Goal: Information Seeking & Learning: Learn about a topic

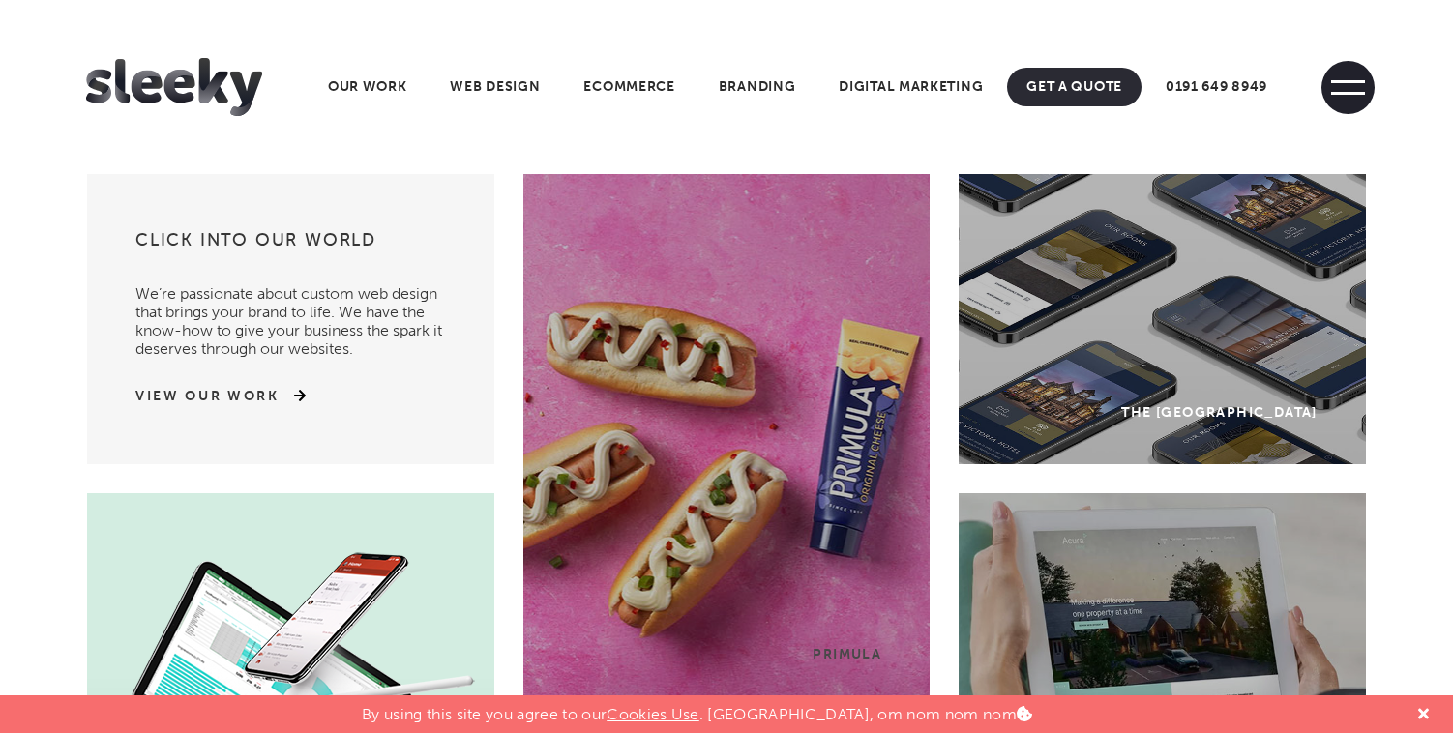
click at [1343, 83] on span at bounding box center [1347, 87] width 53 height 53
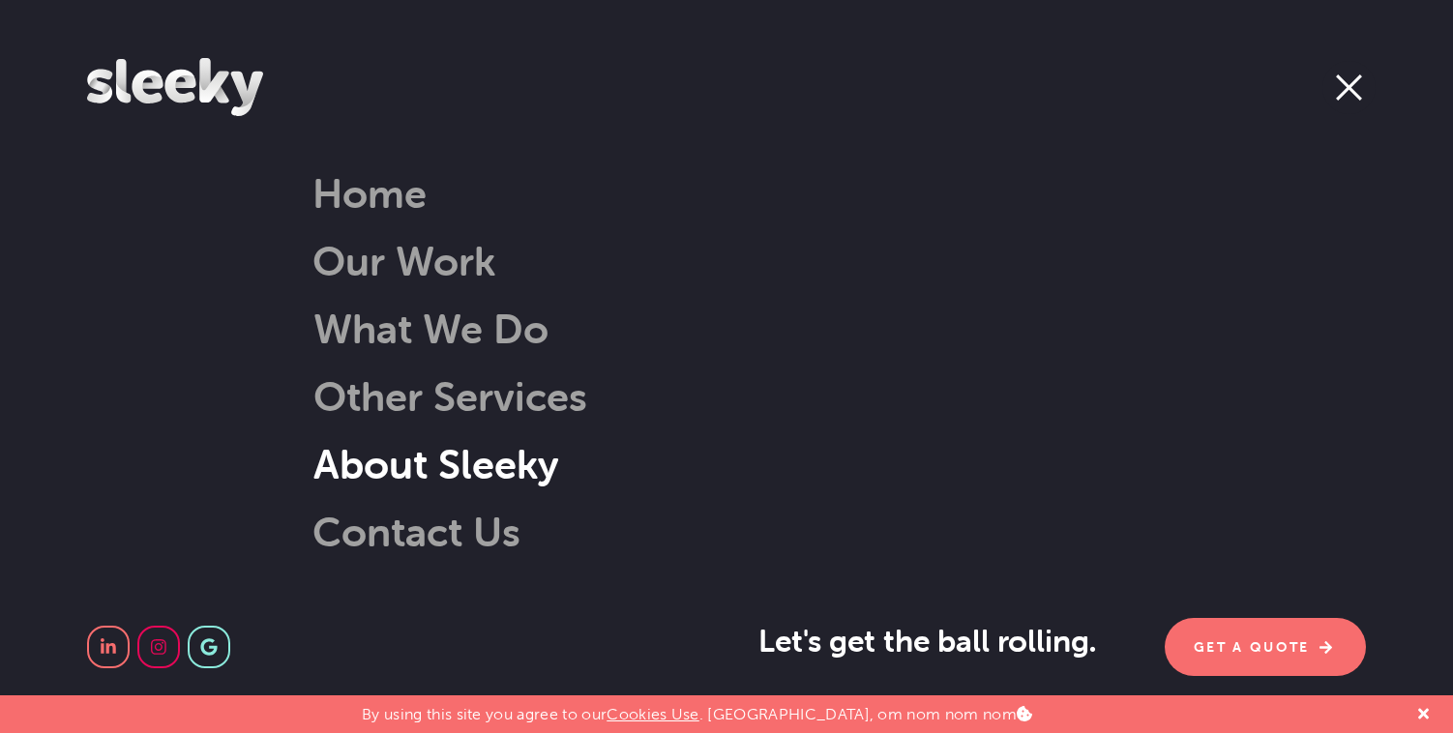
click at [460, 475] on link "About Sleeky" at bounding box center [411, 463] width 295 height 49
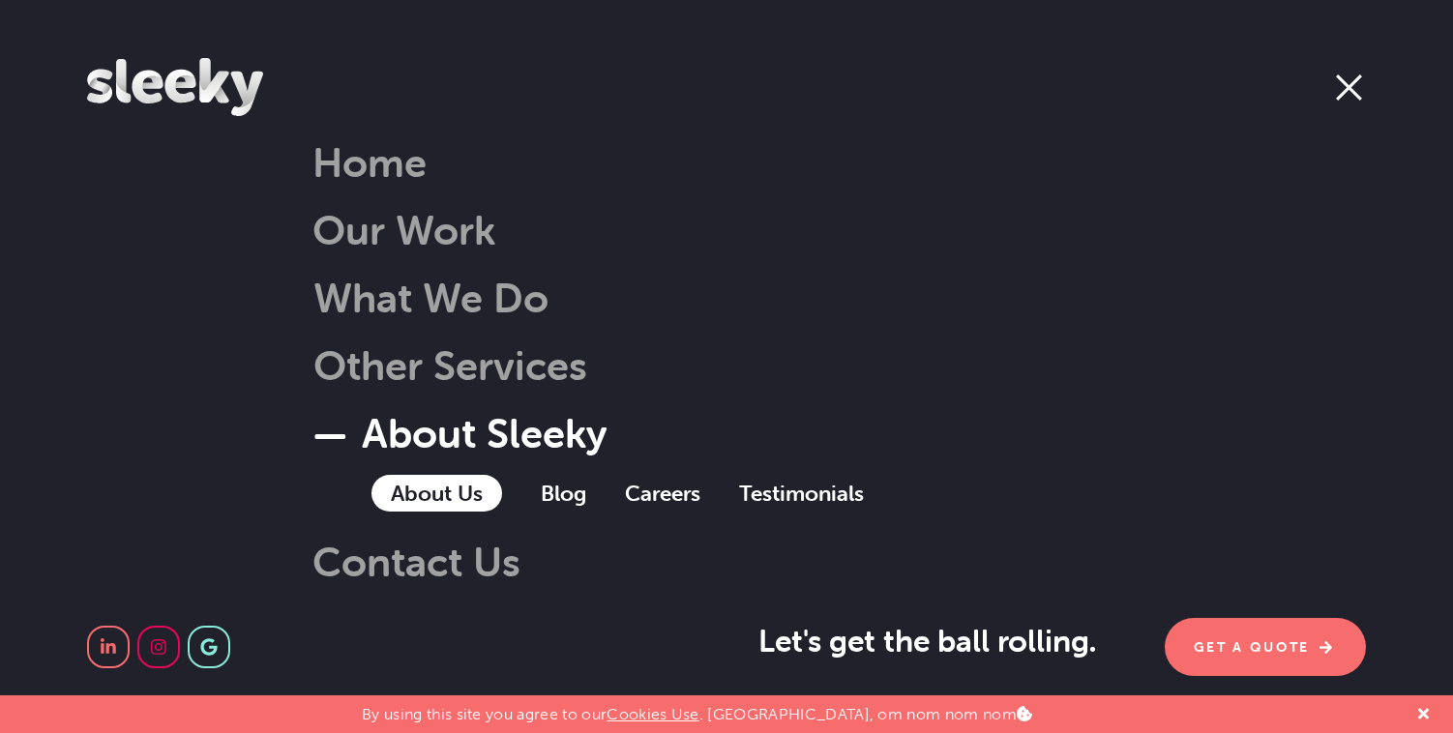
click at [412, 504] on link "About Us" at bounding box center [436, 493] width 131 height 37
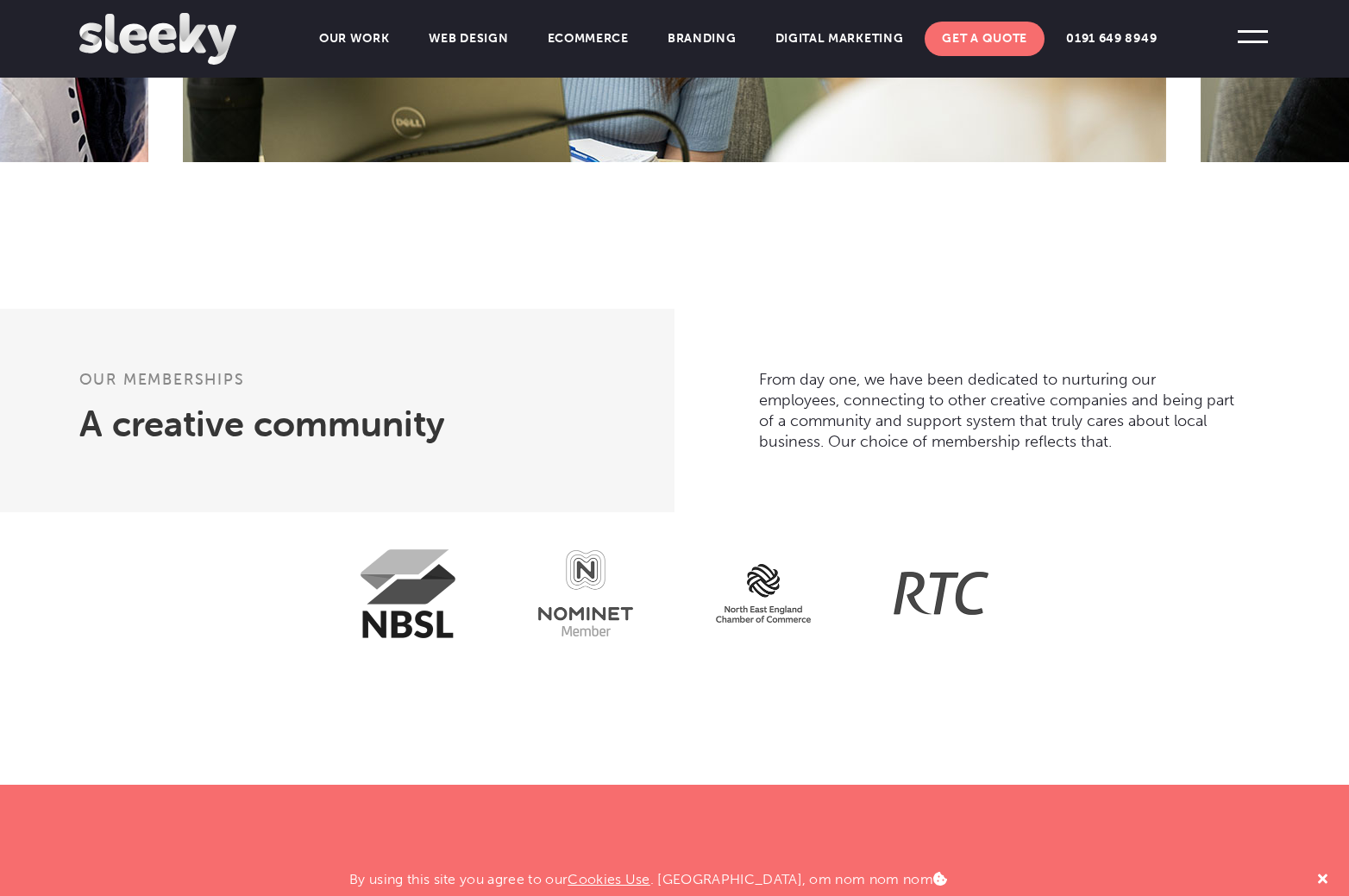
drag, startPoint x: 988, startPoint y: 563, endPoint x: 379, endPoint y: 544, distance: 609.3
click at [379, 544] on html "Home Our Work What We Do Web Design Ecommerce Branding Digital Marketing Other …" at bounding box center [674, 788] width 1349 height 3943
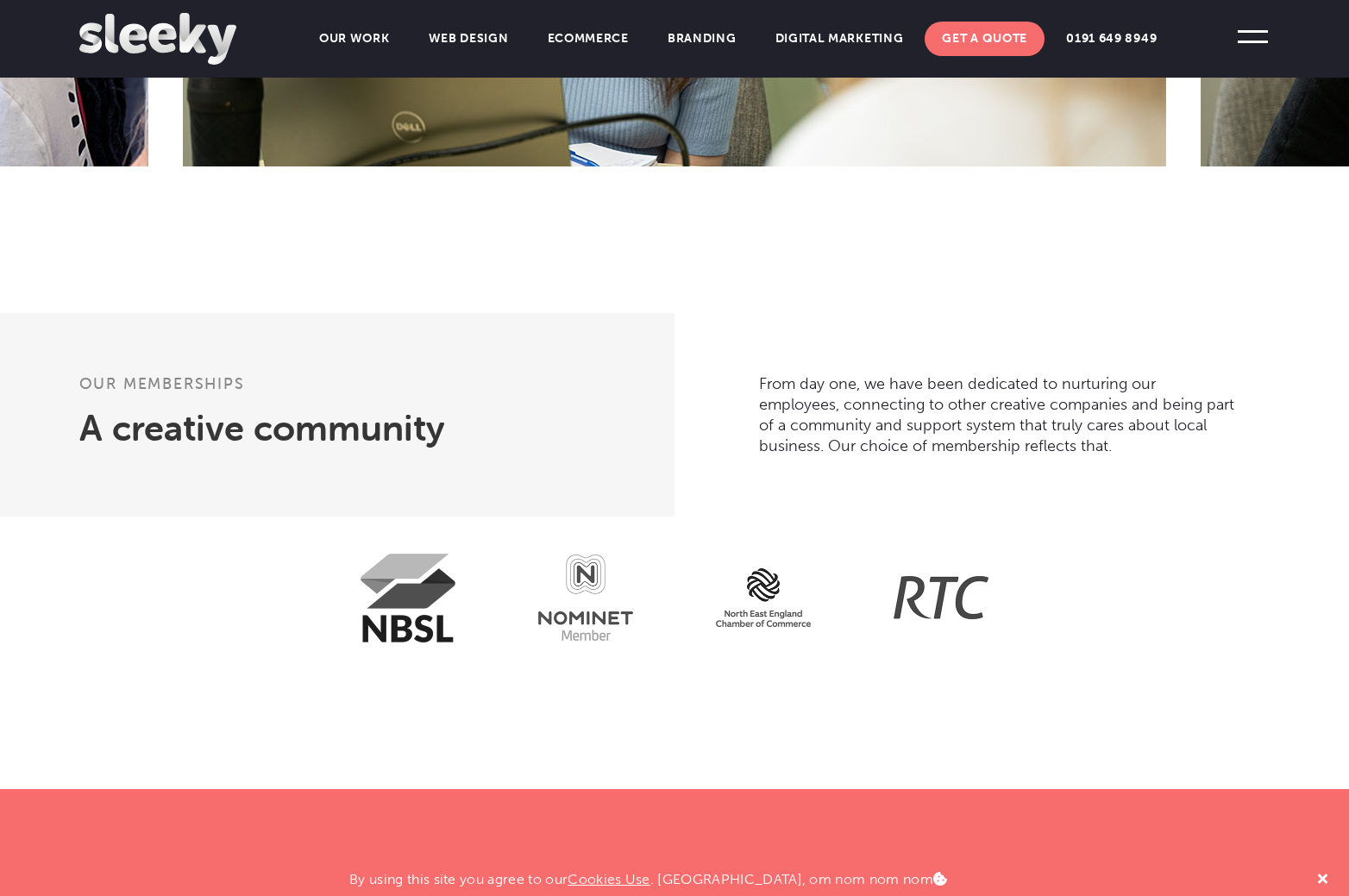
click at [926, 461] on div "From day one, we have been dedicated to nurturing our employees, connecting to …" at bounding box center [1005, 415] width 662 height 203
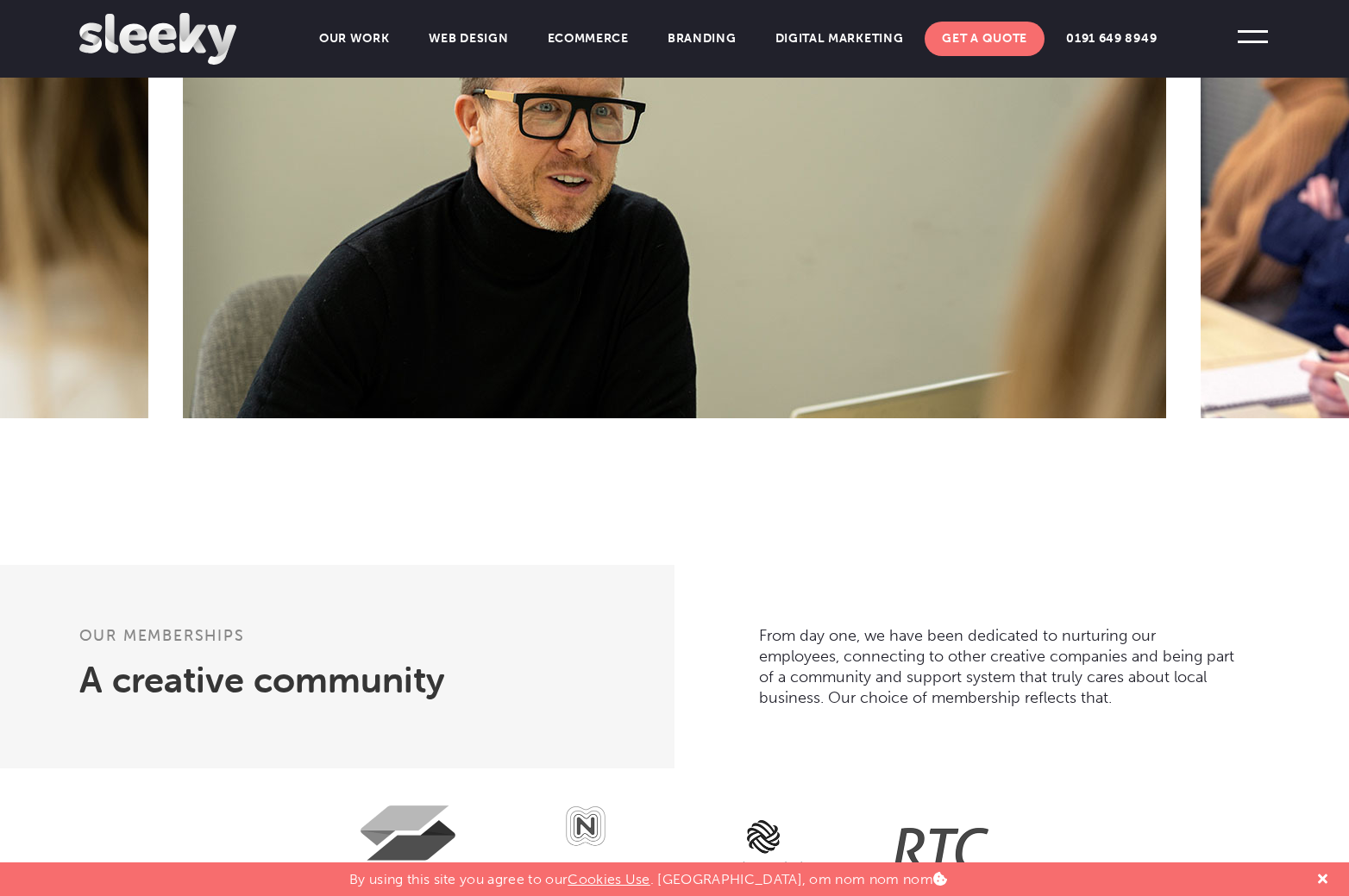
scroll to position [689, 0]
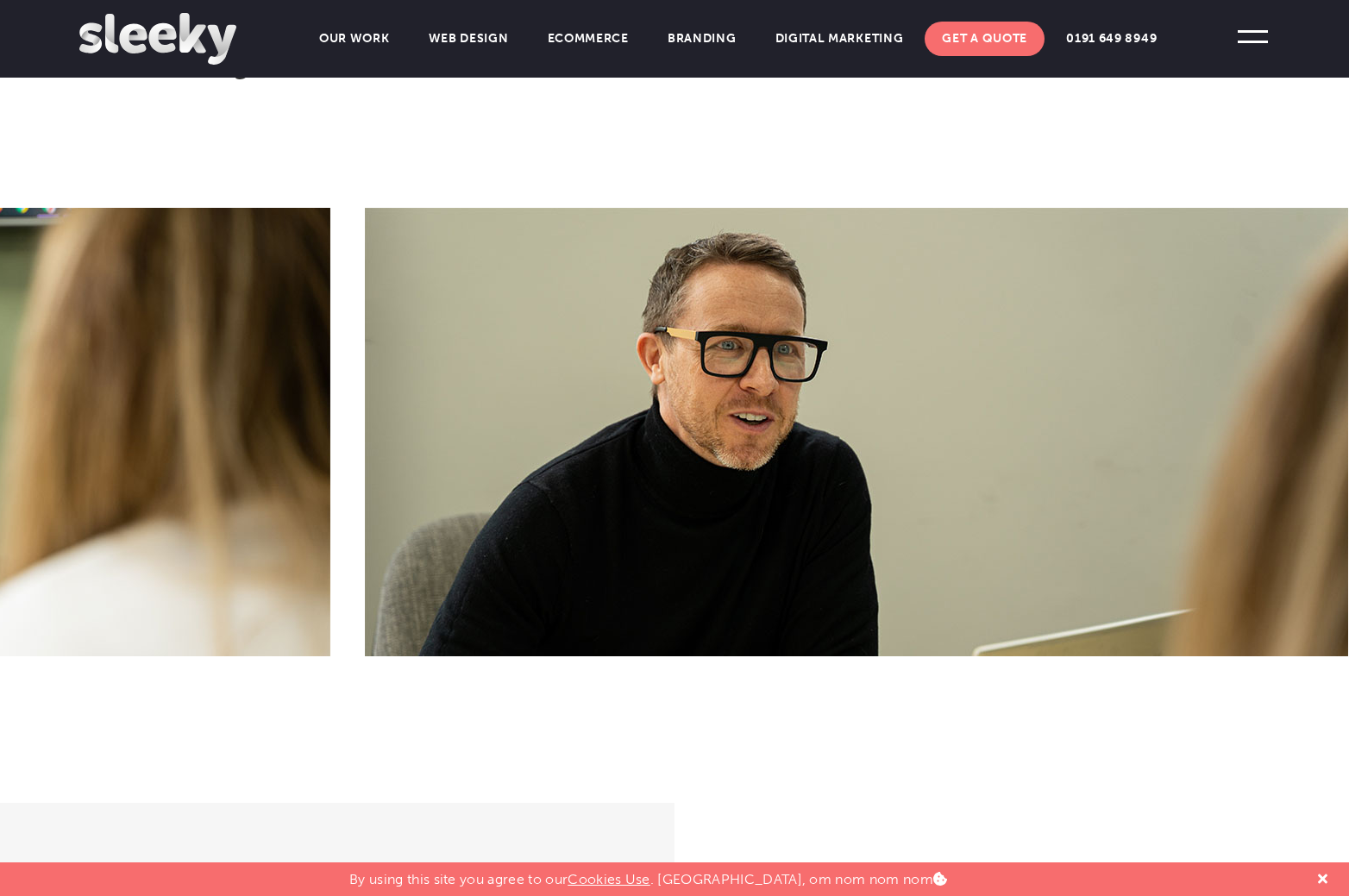
drag, startPoint x: 901, startPoint y: 441, endPoint x: 1057, endPoint y: 432, distance: 156.3
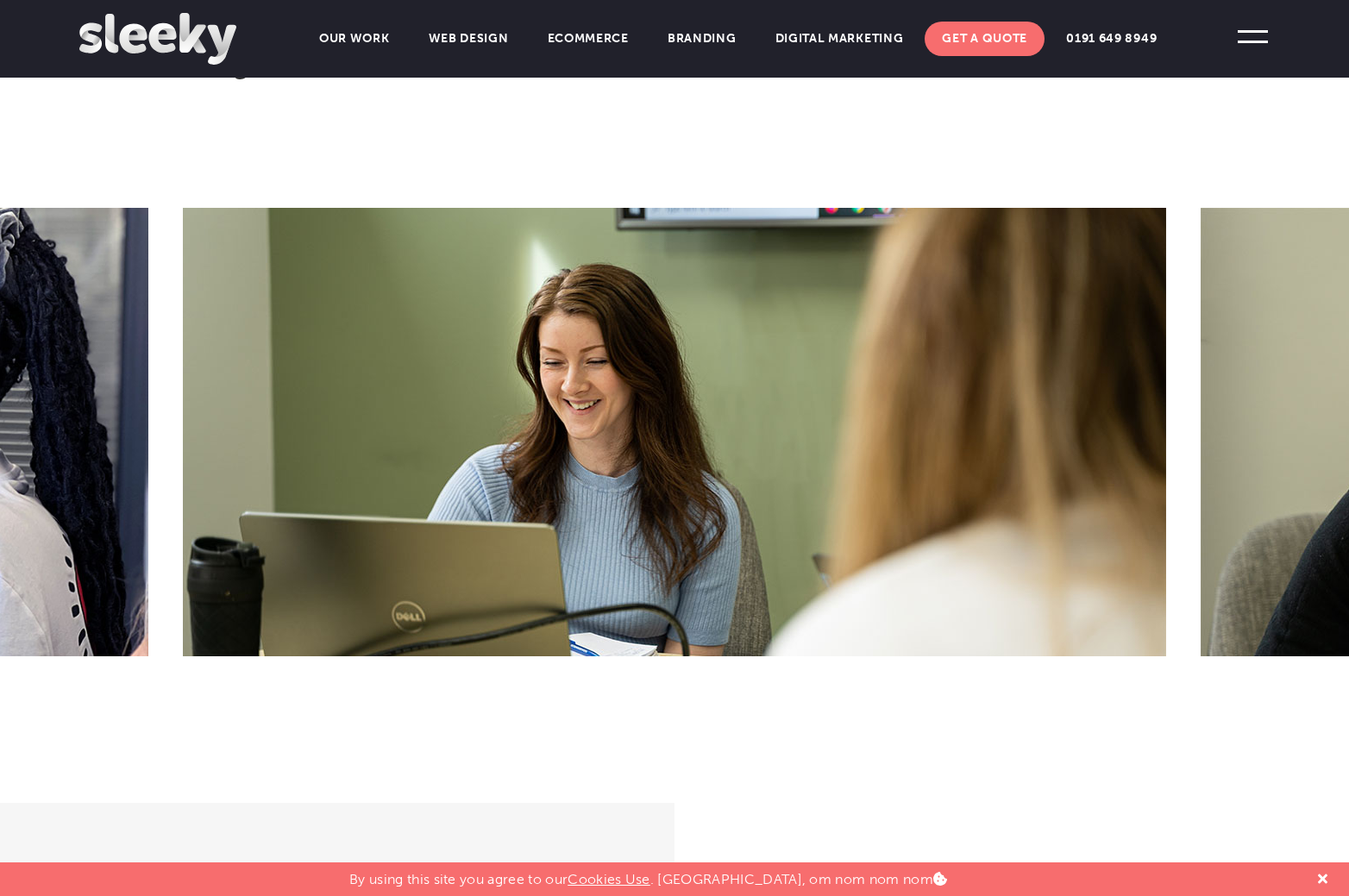
drag, startPoint x: 409, startPoint y: 395, endPoint x: 928, endPoint y: 373, distance: 519.5
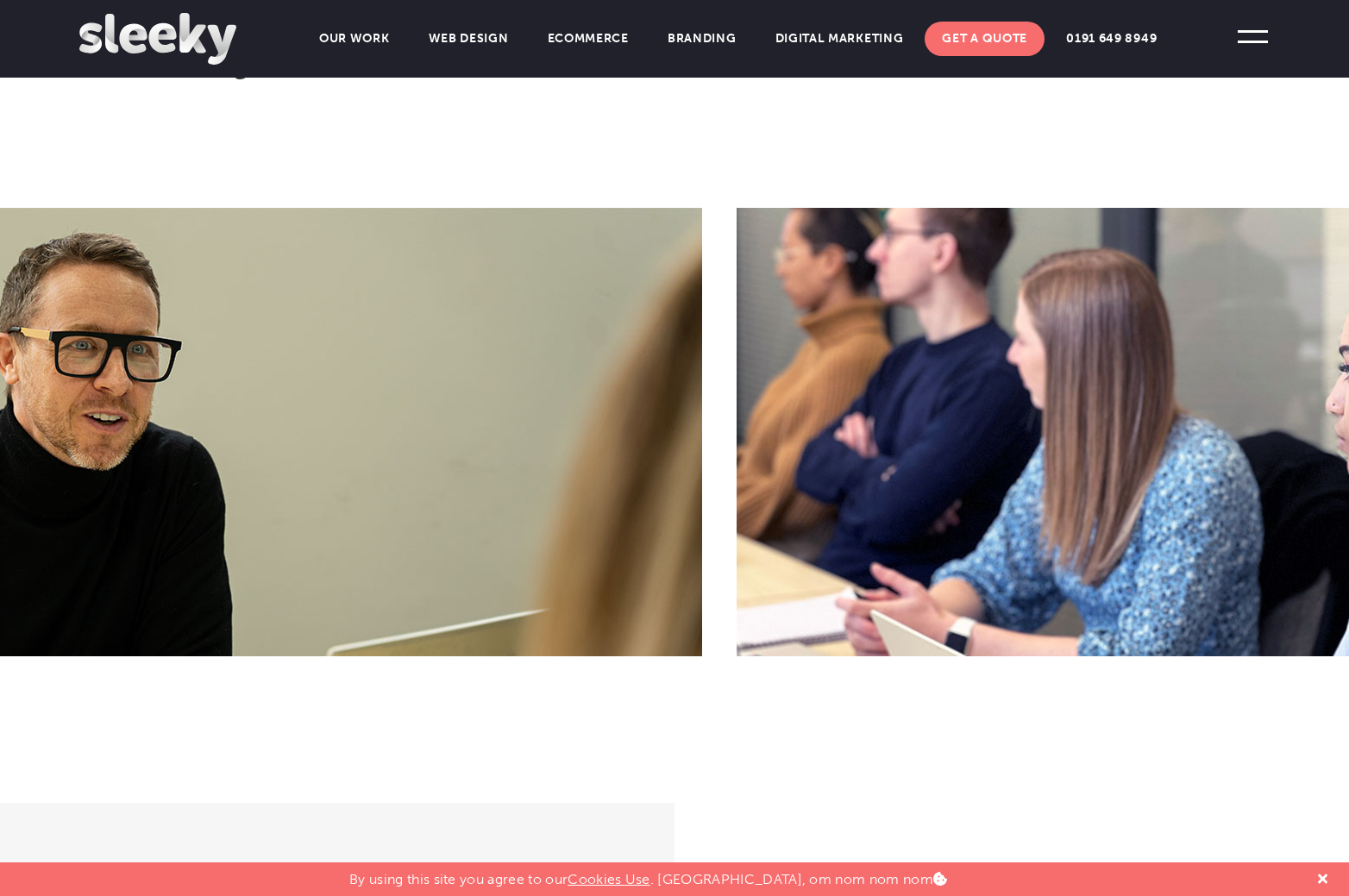
drag, startPoint x: 554, startPoint y: 396, endPoint x: 1032, endPoint y: 395, distance: 478.0
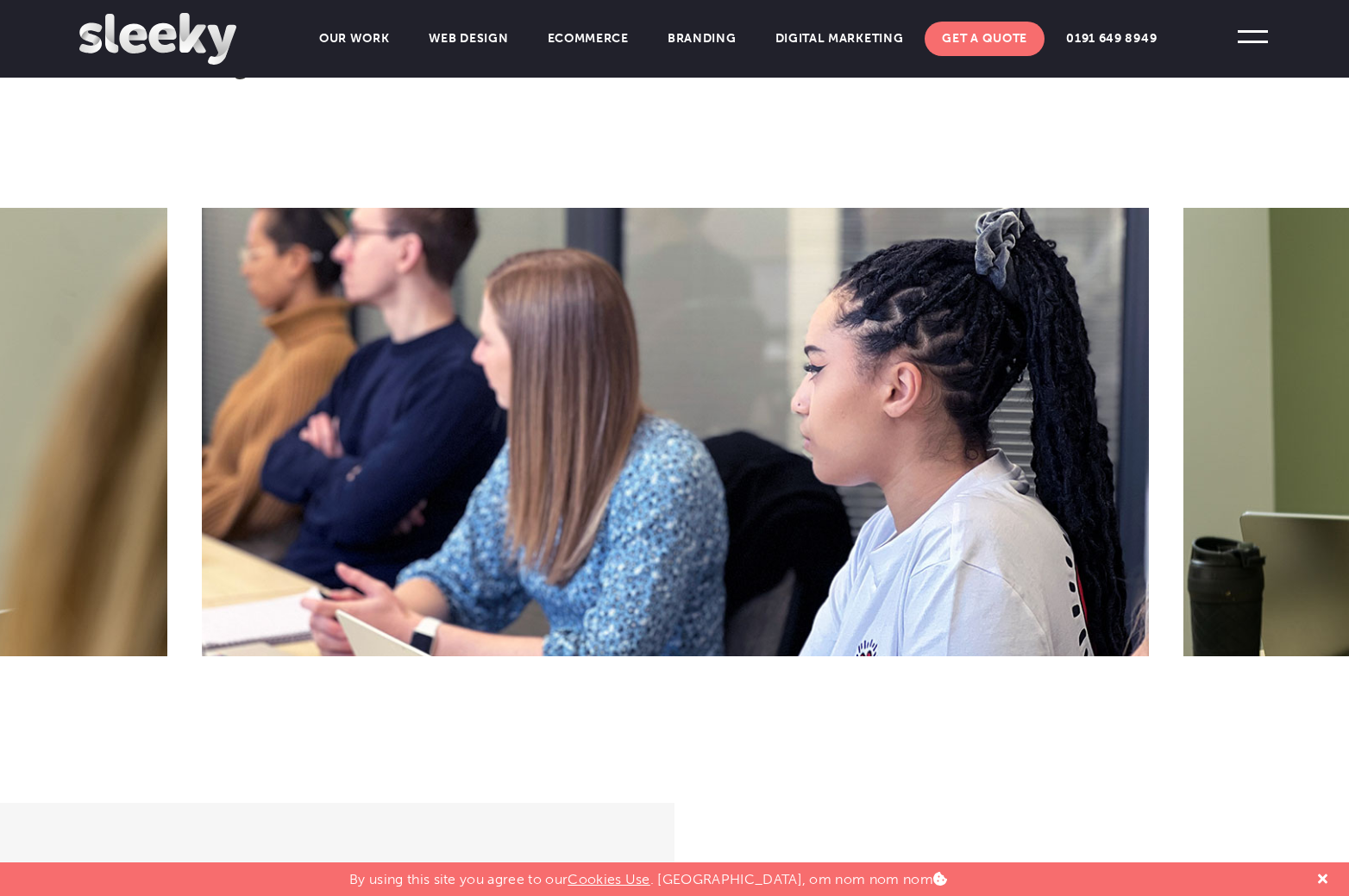
drag, startPoint x: 915, startPoint y: 436, endPoint x: 1073, endPoint y: 418, distance: 159.0
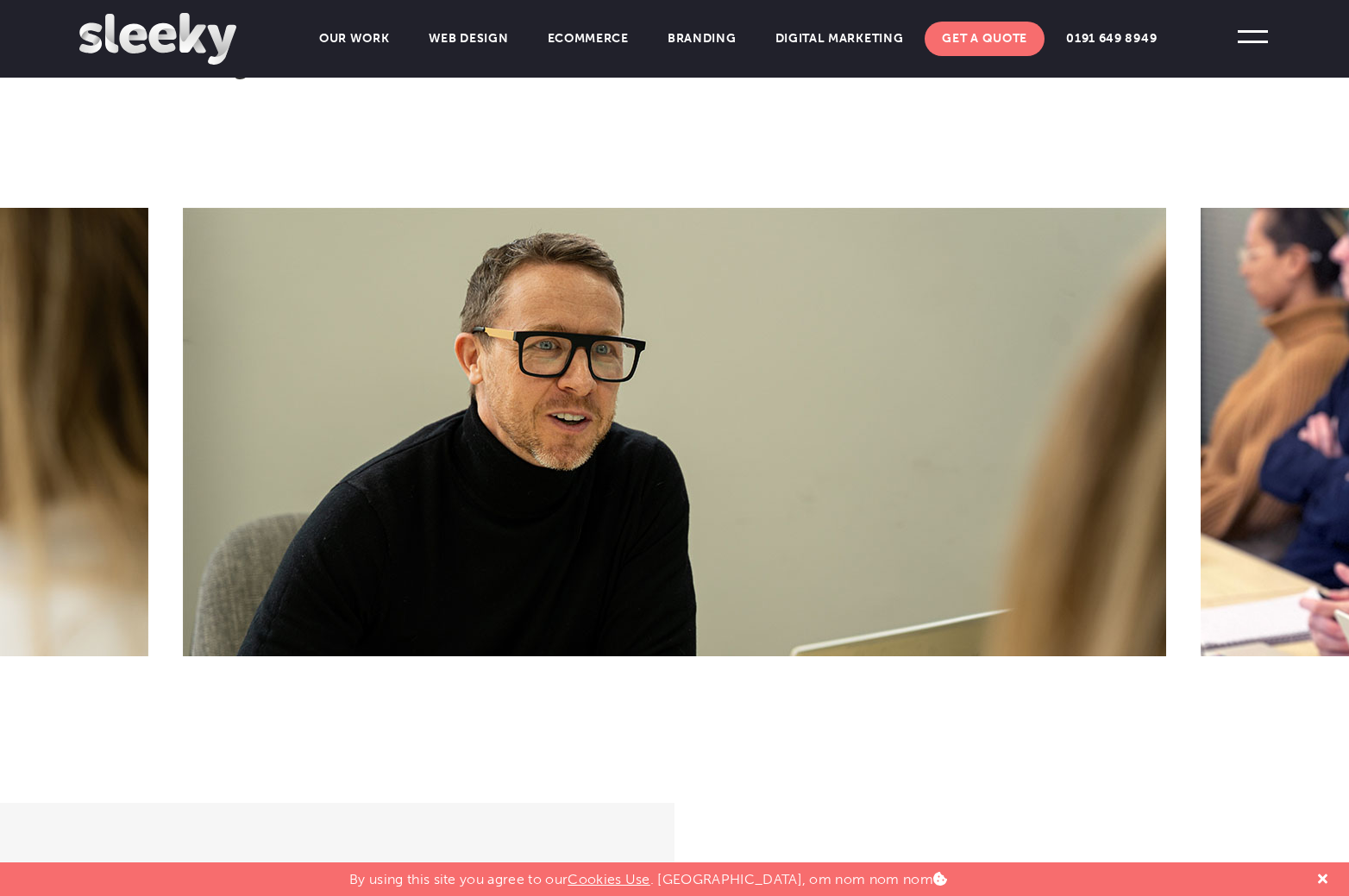
drag, startPoint x: 377, startPoint y: 396, endPoint x: 1076, endPoint y: 364, distance: 699.7
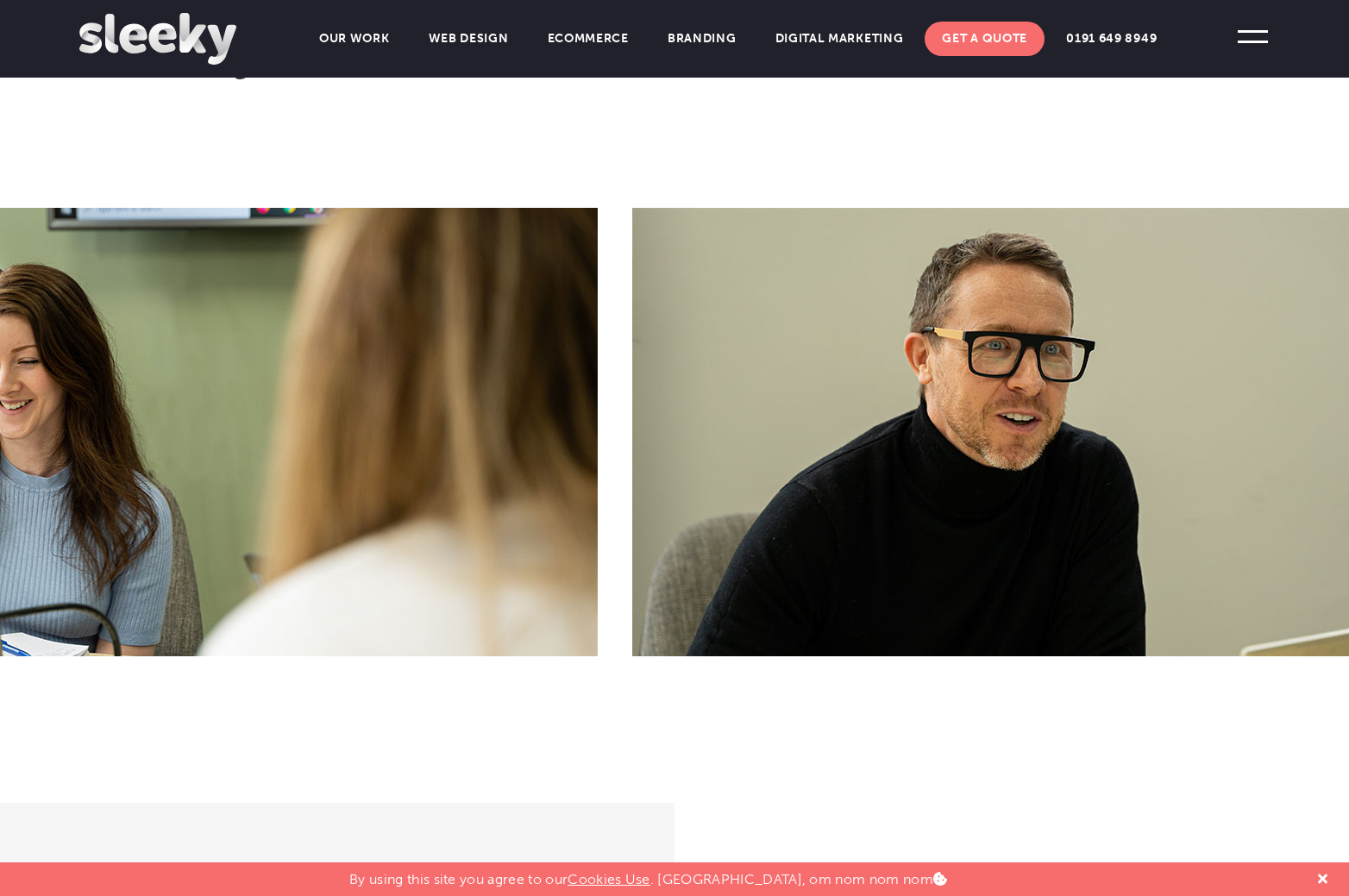
drag, startPoint x: 688, startPoint y: 337, endPoint x: 1078, endPoint y: 304, distance: 391.4
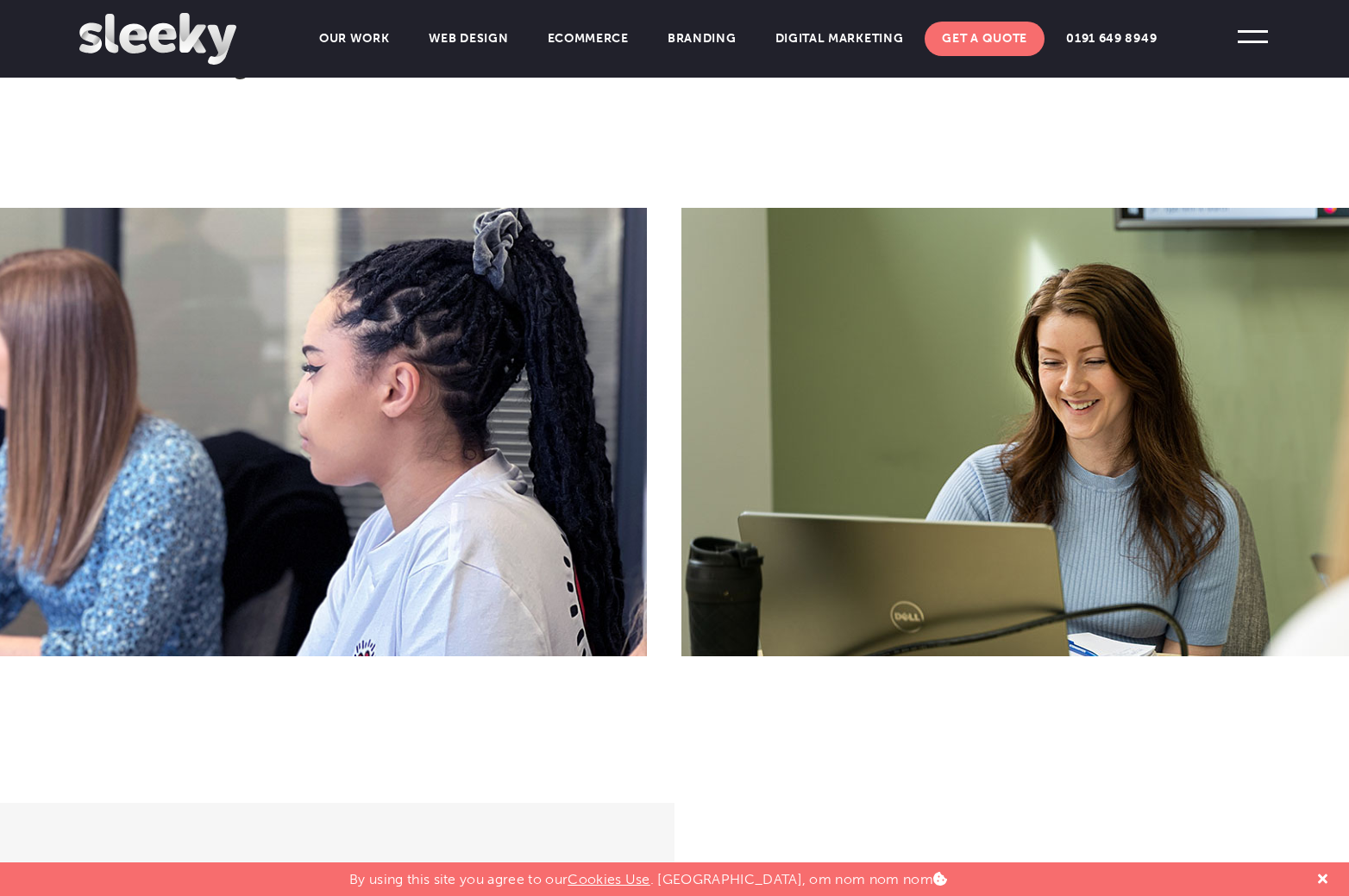
drag, startPoint x: 530, startPoint y: 342, endPoint x: 1092, endPoint y: 336, distance: 562.0
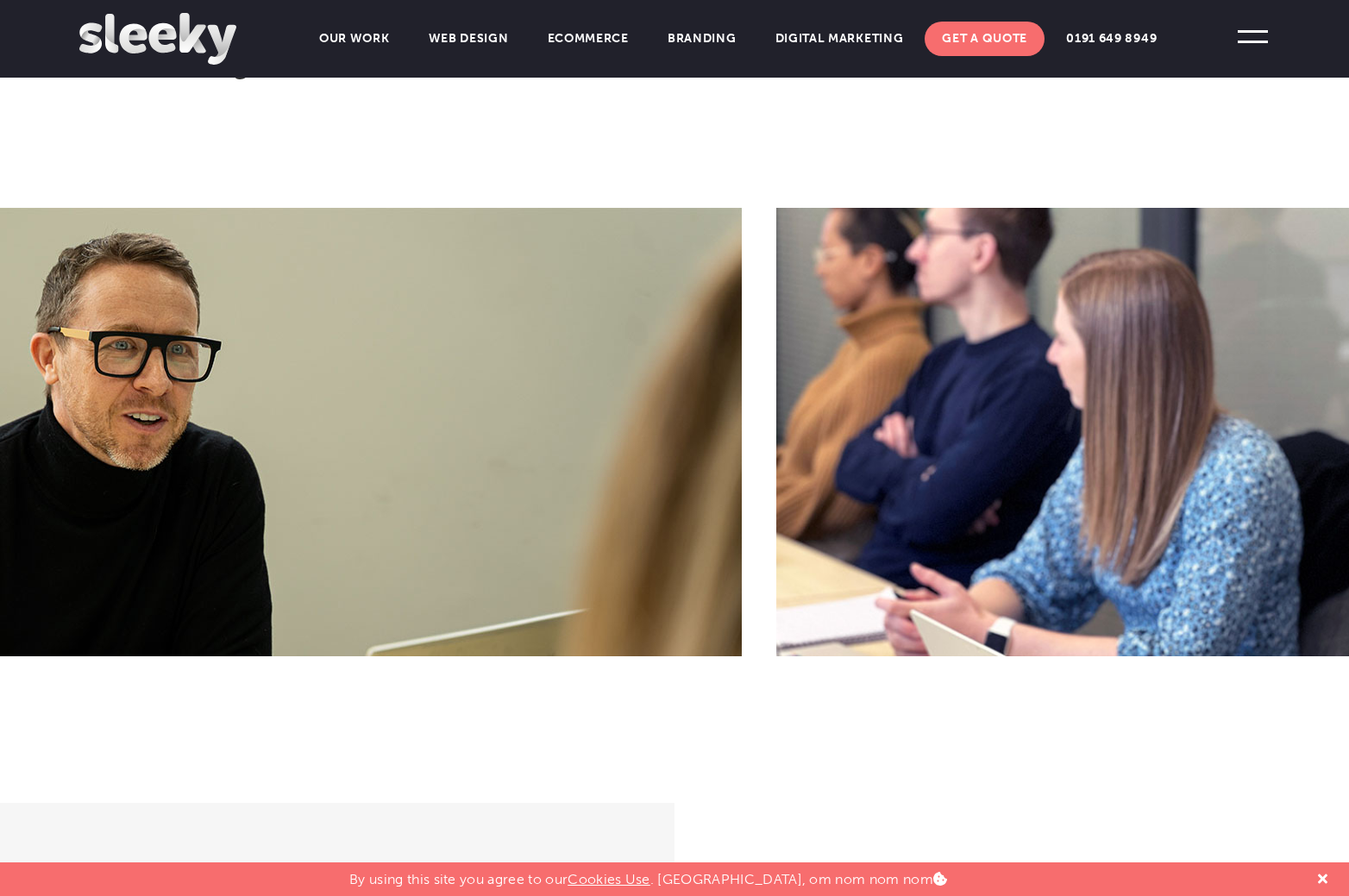
drag, startPoint x: 395, startPoint y: 304, endPoint x: 1036, endPoint y: 304, distance: 641.0
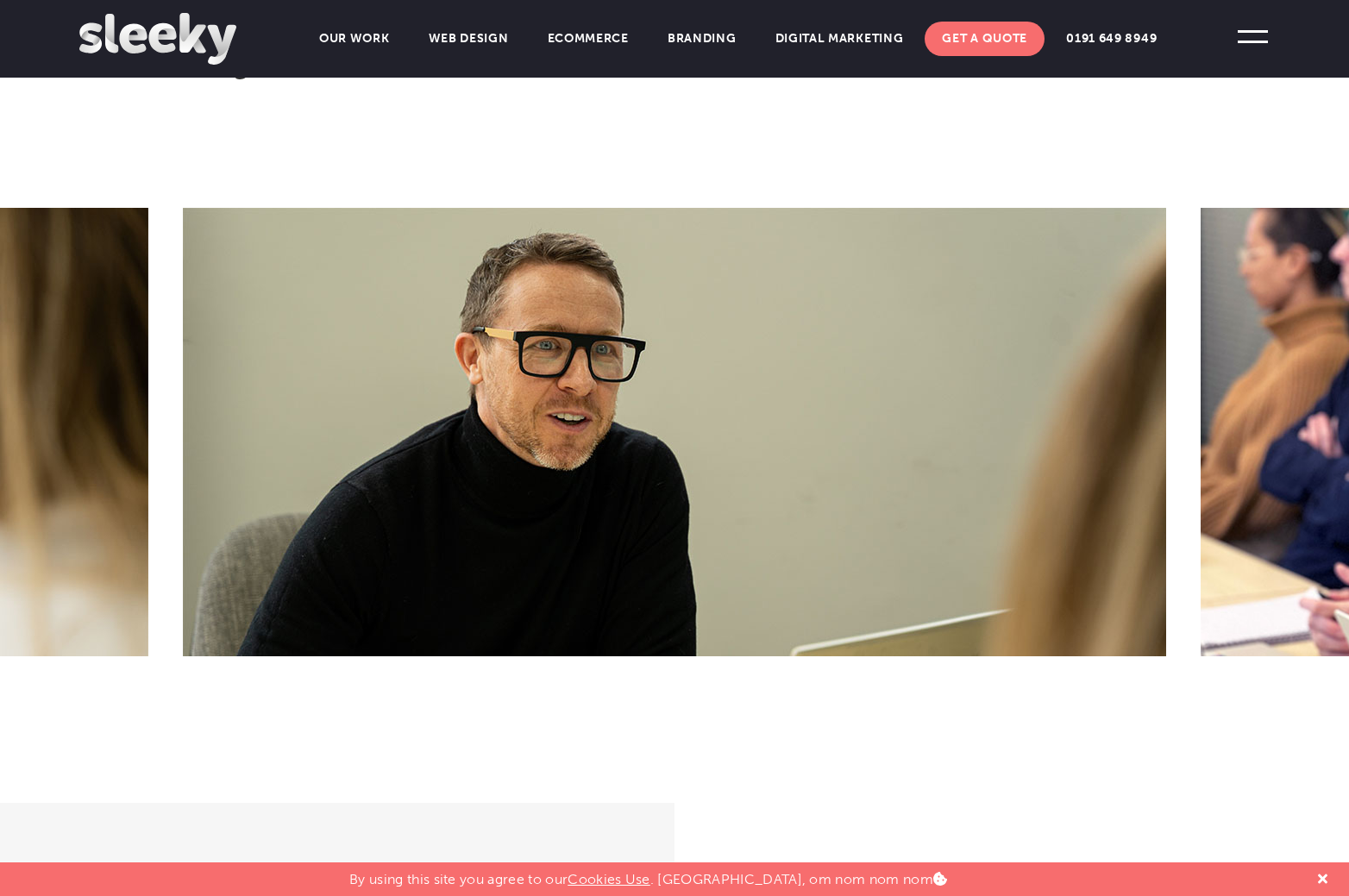
click at [147, 39] on img at bounding box center [158, 39] width 157 height 52
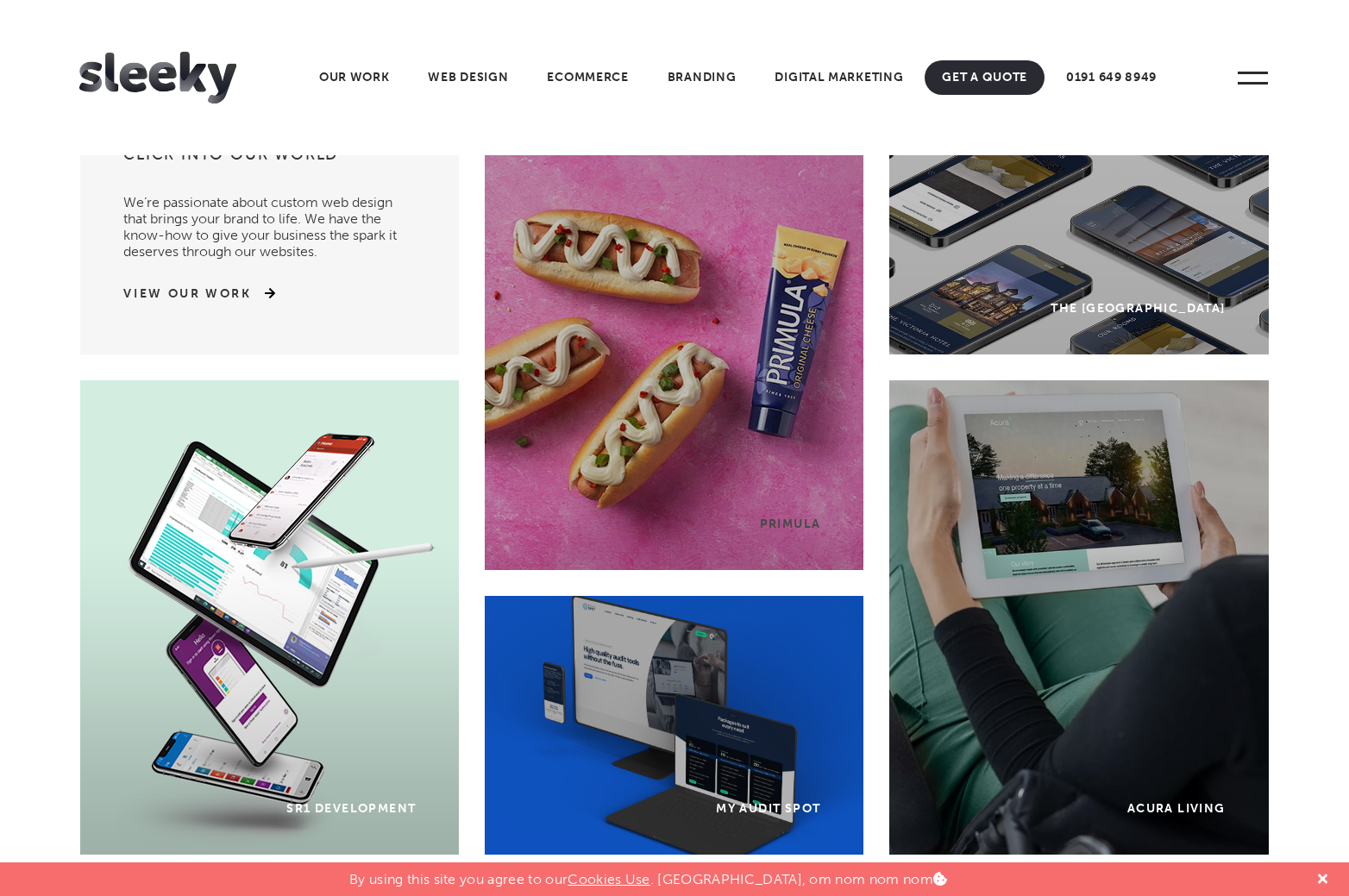
scroll to position [69, 0]
